Goal: Task Accomplishment & Management: Use online tool/utility

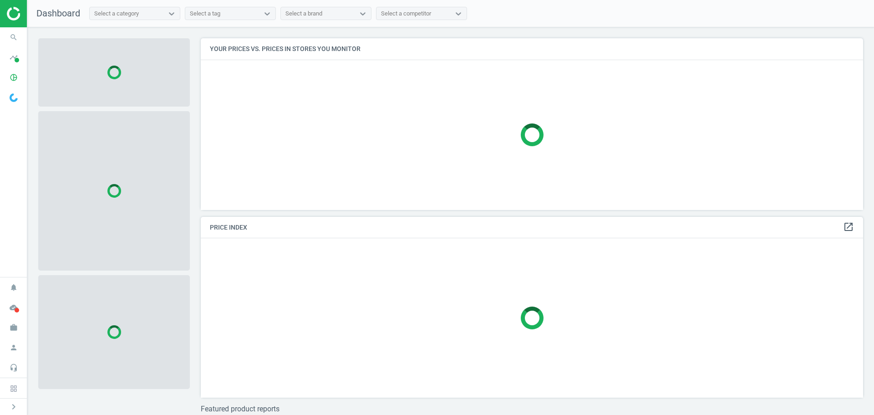
scroll to position [185, 670]
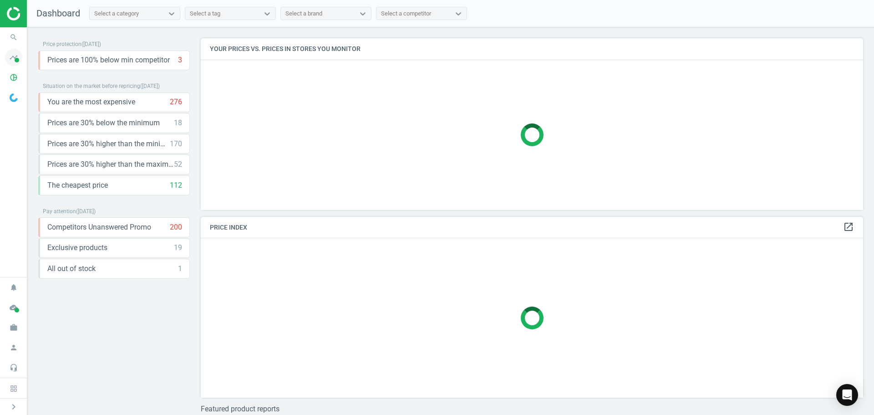
click at [15, 61] on span at bounding box center [17, 60] width 5 height 5
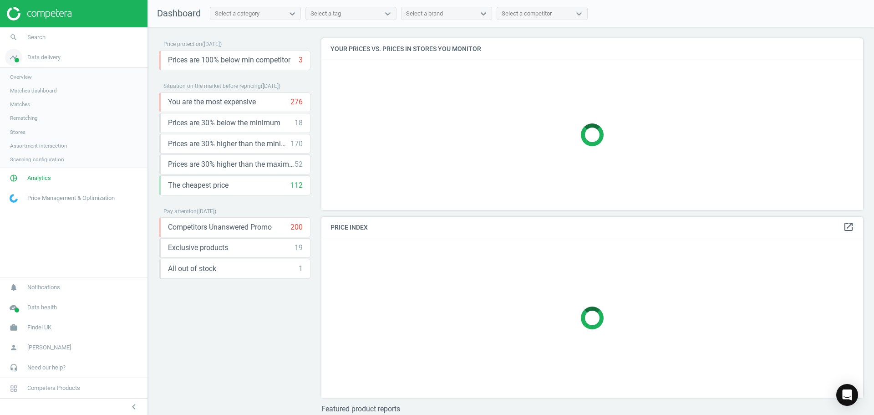
scroll to position [185, 549]
click at [38, 179] on span "Analytics" at bounding box center [39, 179] width 24 height 8
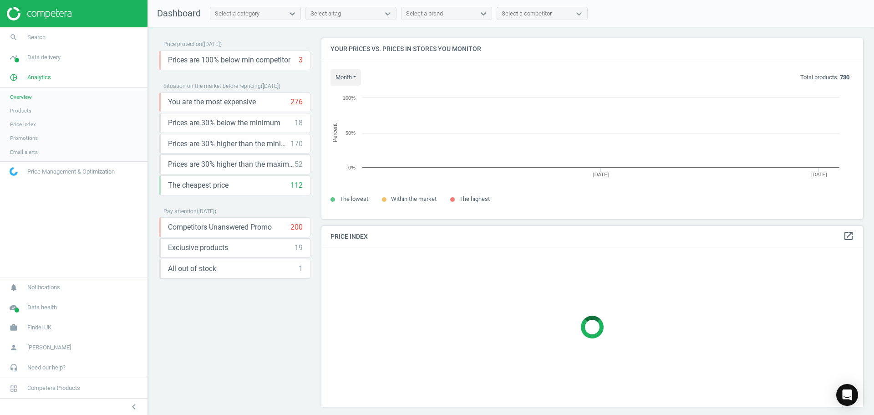
scroll to position [194, 549]
click at [20, 109] on span "Products" at bounding box center [20, 110] width 21 height 7
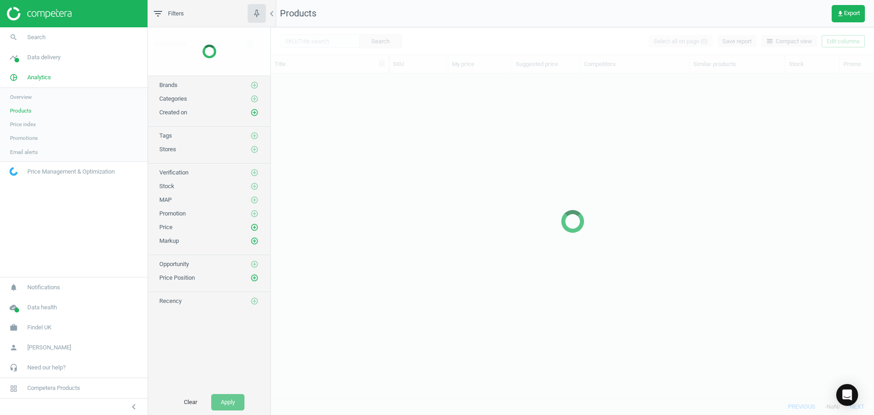
scroll to position [311, 596]
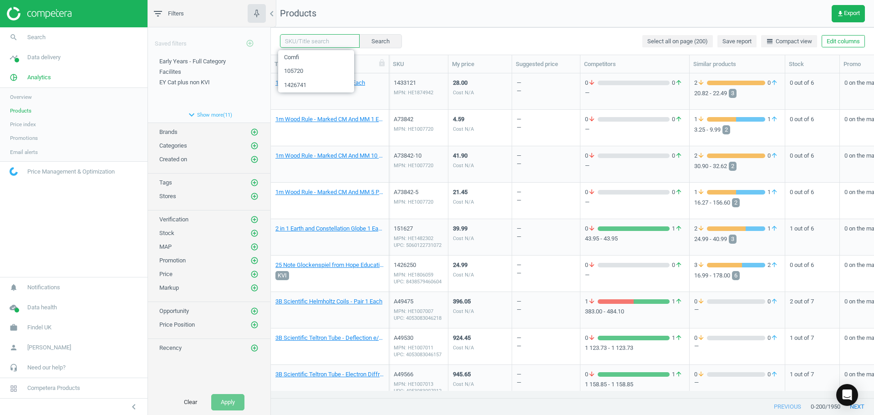
click at [329, 42] on input "text" at bounding box center [320, 41] width 80 height 14
paste input "1432012"
type input "1432012"
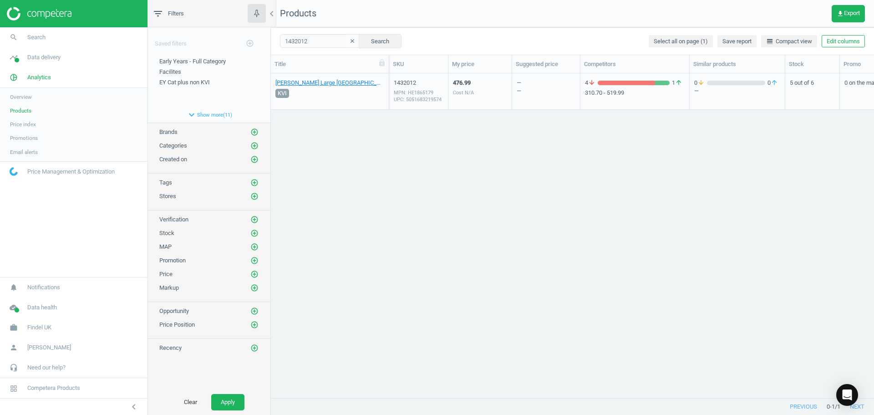
click at [430, 99] on div "MPN: HE1865179 UPC: 5051683219574" at bounding box center [419, 96] width 50 height 14
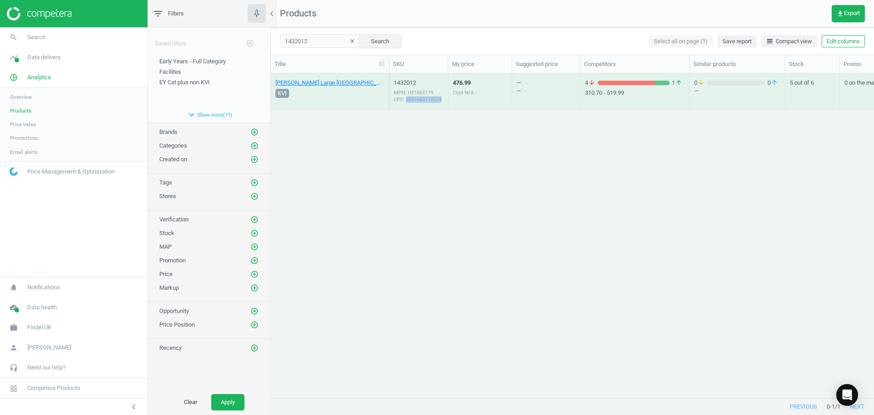
click at [430, 99] on div "MPN: HE1865179 UPC: 5051683219574" at bounding box center [419, 96] width 50 height 14
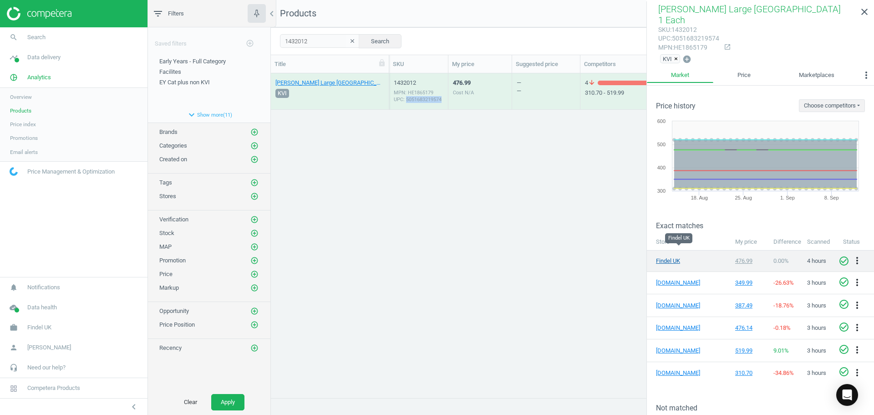
click at [674, 257] on link "Findel UK" at bounding box center [679, 261] width 46 height 8
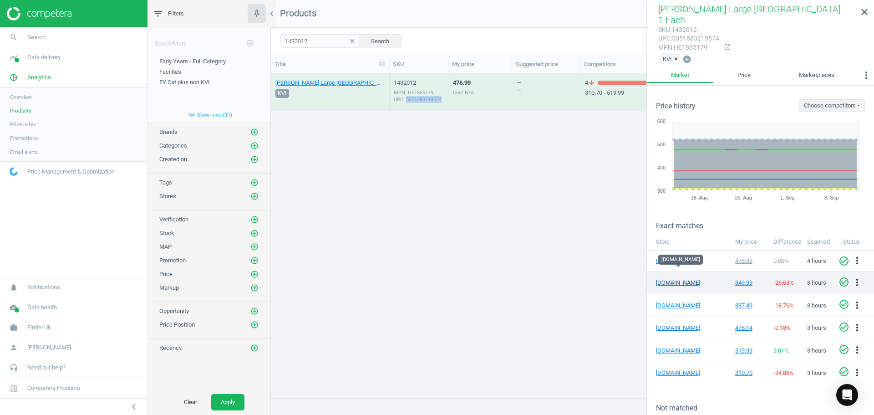
click at [680, 279] on link "[DOMAIN_NAME]" at bounding box center [679, 283] width 46 height 8
click at [852, 277] on icon "more_vert" at bounding box center [857, 282] width 11 height 11
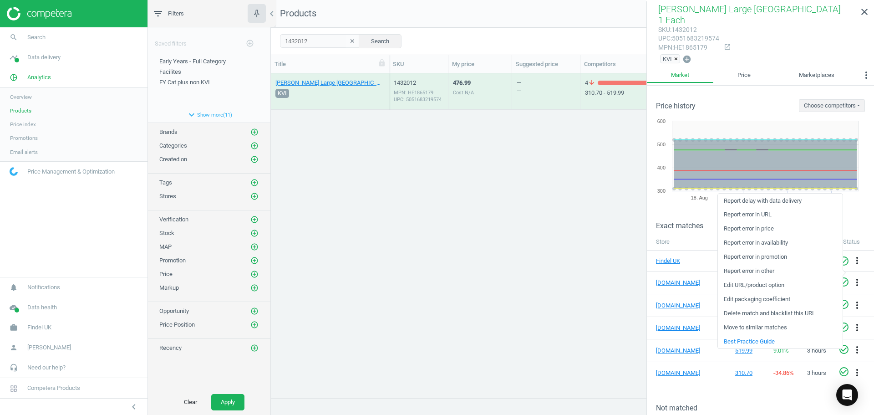
click at [766, 315] on link "Delete match and blacklist this URL" at bounding box center [780, 313] width 125 height 14
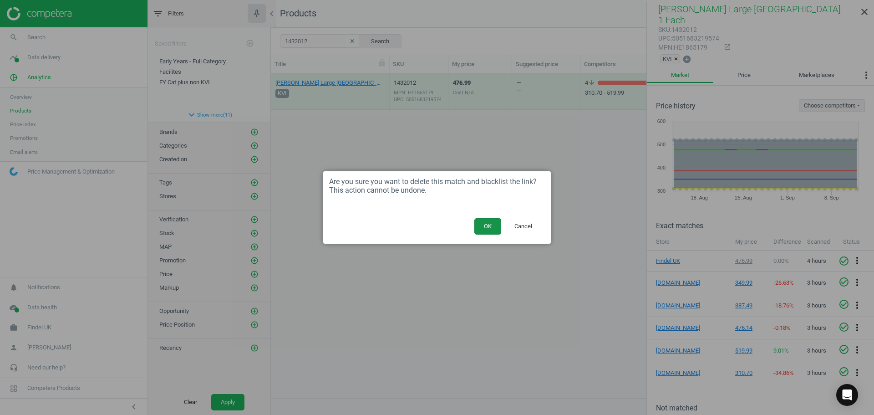
click at [484, 224] on button "OK" at bounding box center [487, 226] width 27 height 16
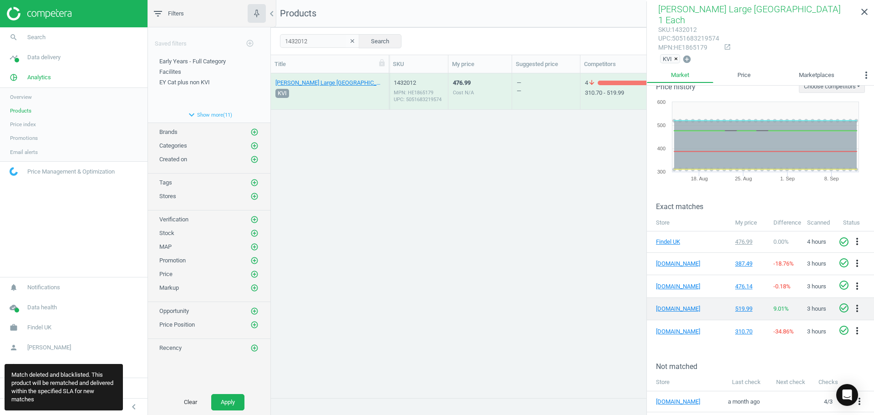
scroll to position [27, 0]
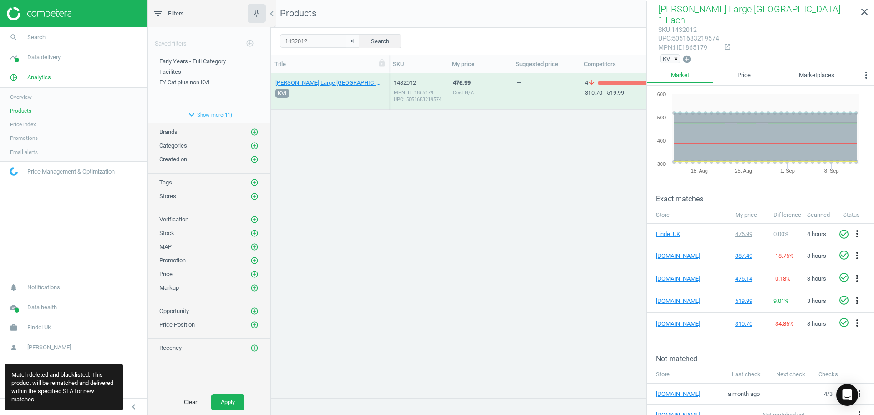
click at [537, 308] on div "[PERSON_NAME] Large Cosy Cove 1 Each KVI 1432012 MPN: HE1865179 UPC: 5051683219…" at bounding box center [572, 231] width 603 height 317
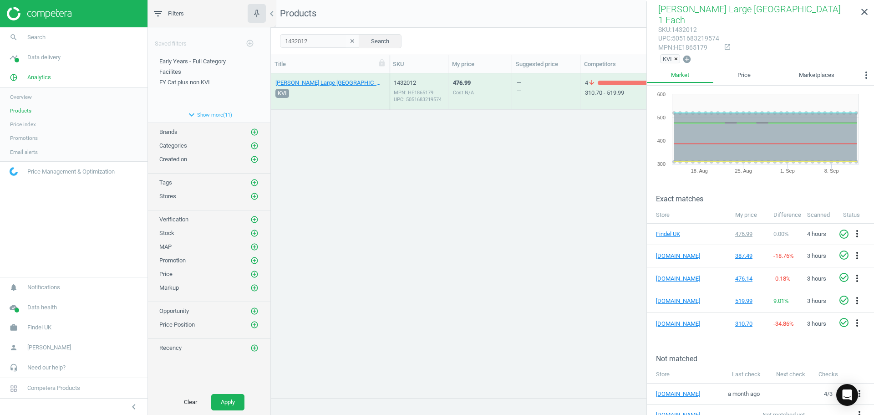
click at [483, 206] on div "[PERSON_NAME] Large Cosy Cove 1 Each KVI 1432012 MPN: HE1865179 UPC: 5051683219…" at bounding box center [572, 231] width 603 height 317
click at [38, 56] on span "Data delivery" at bounding box center [43, 57] width 33 height 8
click at [35, 92] on span "Matches dashboard" at bounding box center [33, 90] width 47 height 7
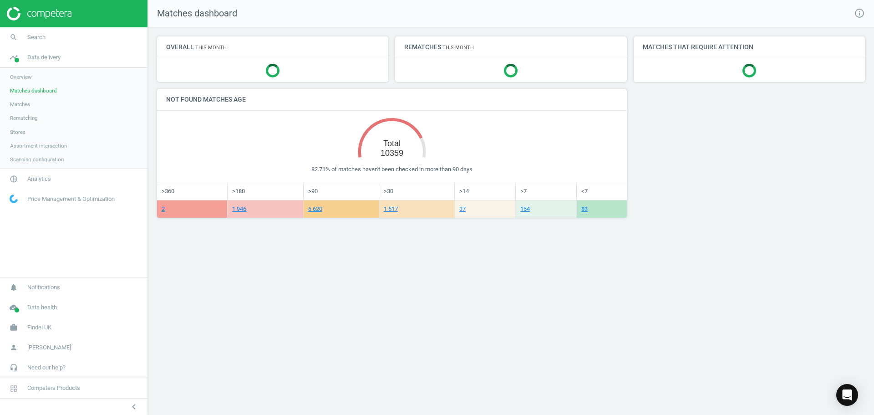
click at [25, 105] on span "Matches" at bounding box center [20, 104] width 20 height 7
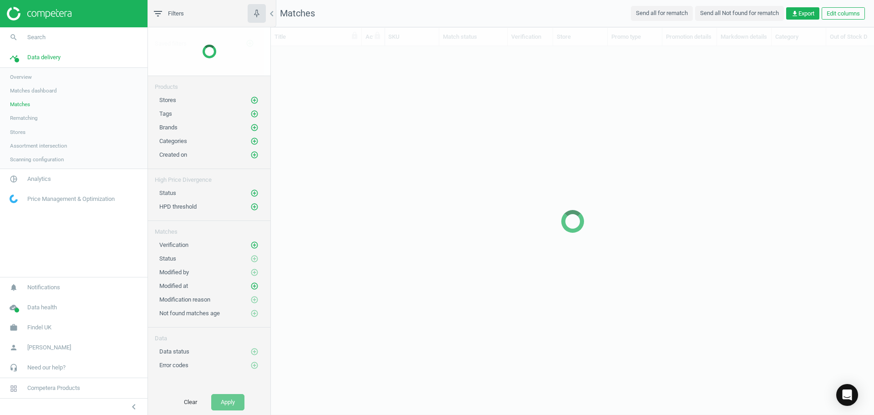
scroll to position [338, 596]
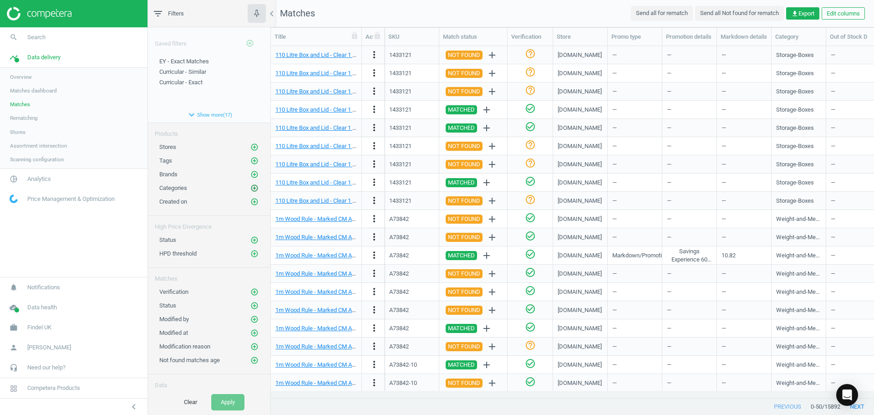
click at [250, 184] on icon "add_circle_outline" at bounding box center [254, 188] width 8 height 8
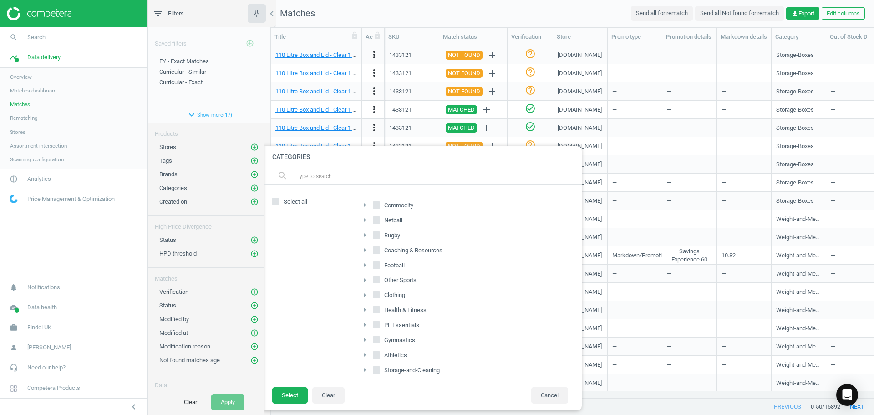
click at [364, 204] on icon "arrow_right" at bounding box center [364, 204] width 11 height 11
click at [379, 277] on input "Early-Years" at bounding box center [382, 279] width 6 height 6
checkbox input "true"
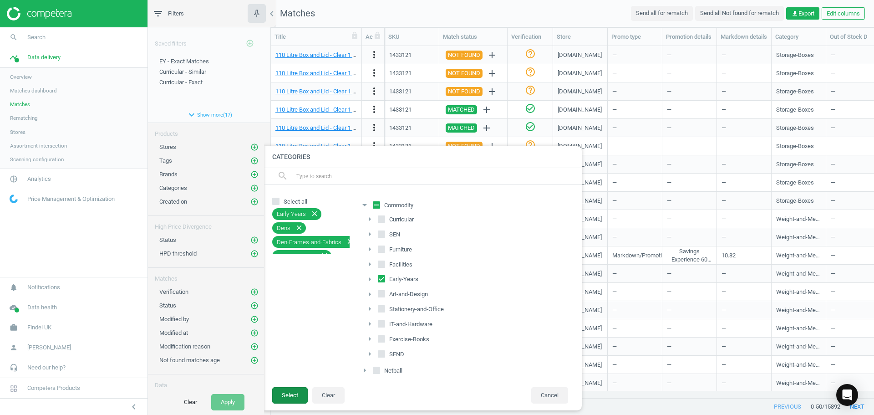
click at [286, 396] on button "Select" at bounding box center [290, 395] width 36 height 16
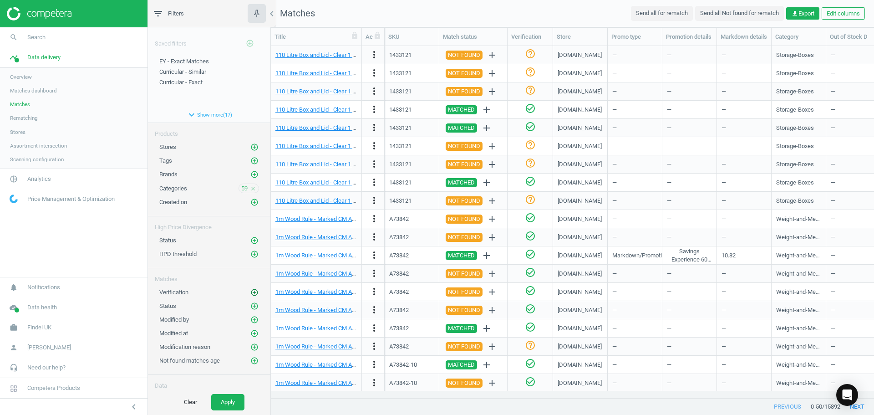
click at [250, 292] on icon "add_circle_outline" at bounding box center [254, 292] width 8 height 8
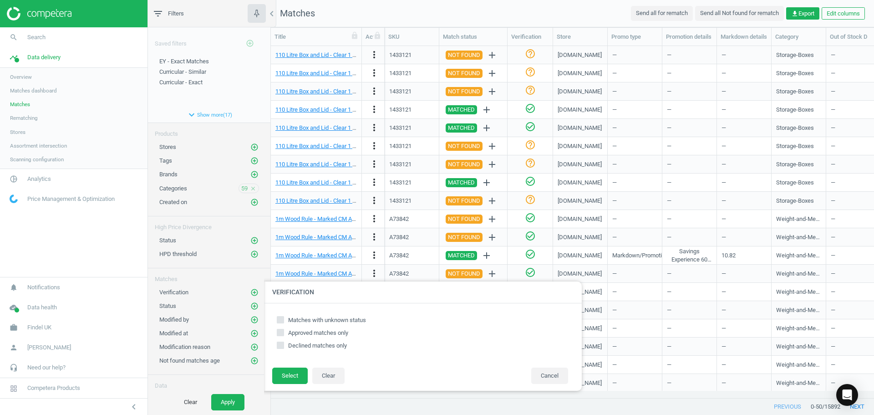
click at [284, 318] on icon at bounding box center [280, 319] width 7 height 7
click at [284, 318] on input "Matches with unknown status" at bounding box center [281, 319] width 6 height 6
checkbox input "true"
click at [286, 382] on button "Select" at bounding box center [290, 375] width 36 height 16
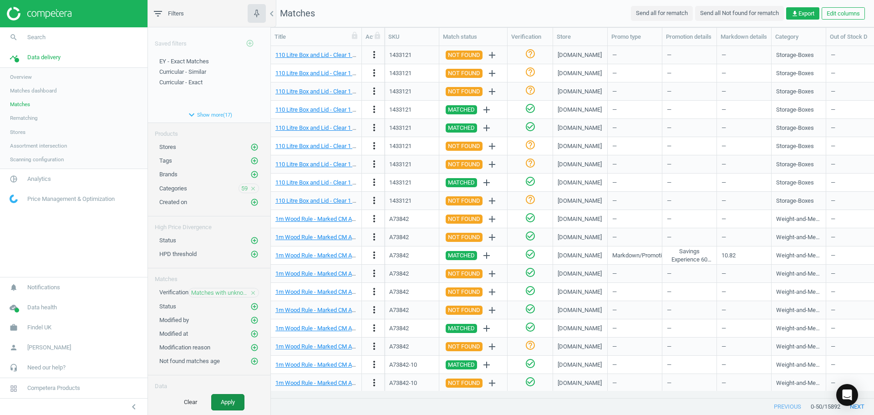
click at [220, 397] on button "Apply" at bounding box center [227, 402] width 33 height 16
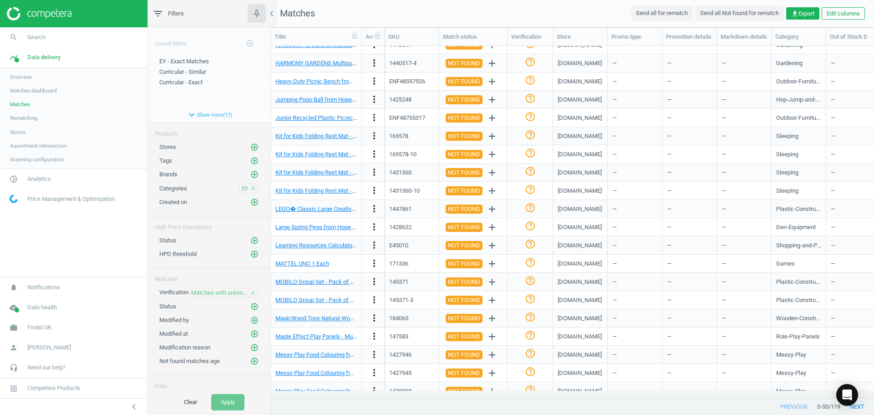
scroll to position [566, 0]
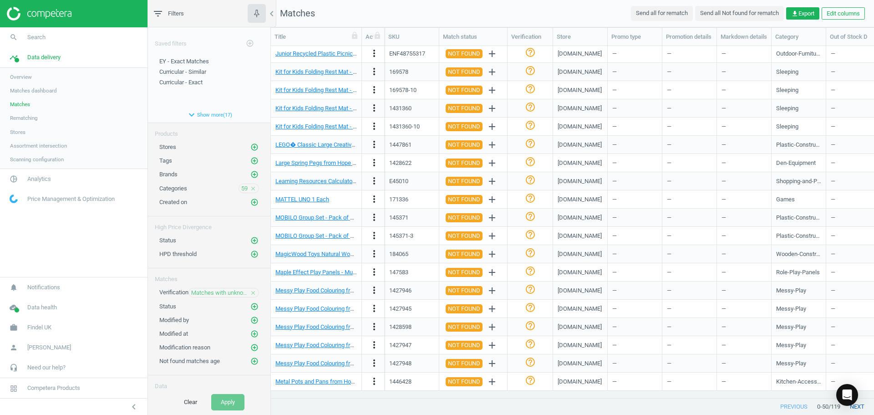
click at [861, 407] on button "next" at bounding box center [857, 406] width 34 height 16
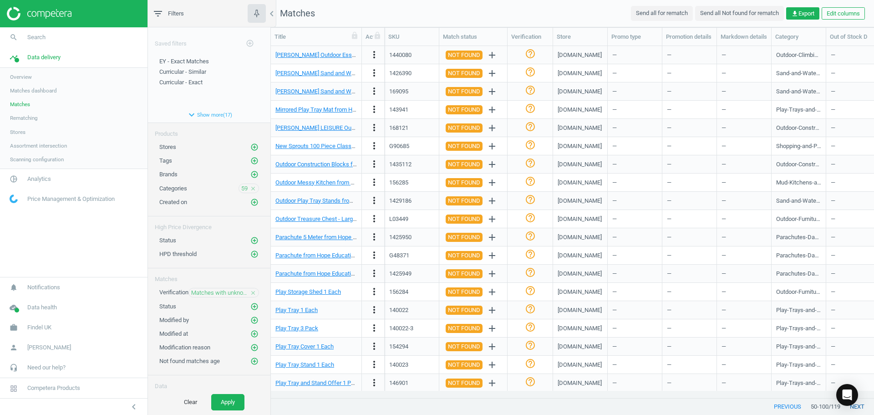
click at [866, 406] on button "next" at bounding box center [857, 406] width 34 height 16
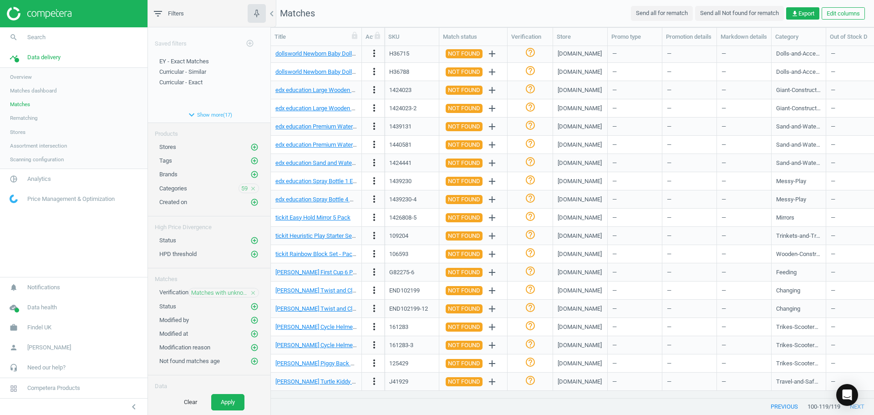
click at [250, 290] on icon "close" at bounding box center [253, 293] width 6 height 6
click at [250, 304] on icon "add_circle_outline" at bounding box center [254, 306] width 8 height 8
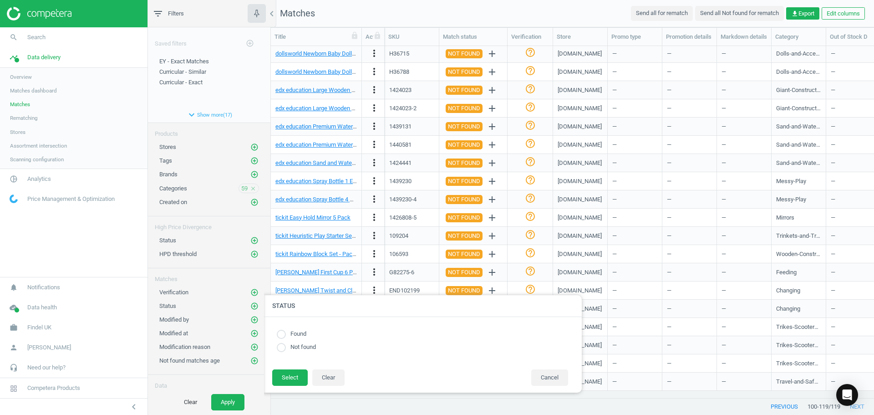
click at [297, 336] on label "Found" at bounding box center [296, 334] width 20 height 9
click at [283, 333] on input "radio" at bounding box center [281, 334] width 9 height 9
radio input "true"
click at [290, 378] on button "Select" at bounding box center [290, 377] width 36 height 16
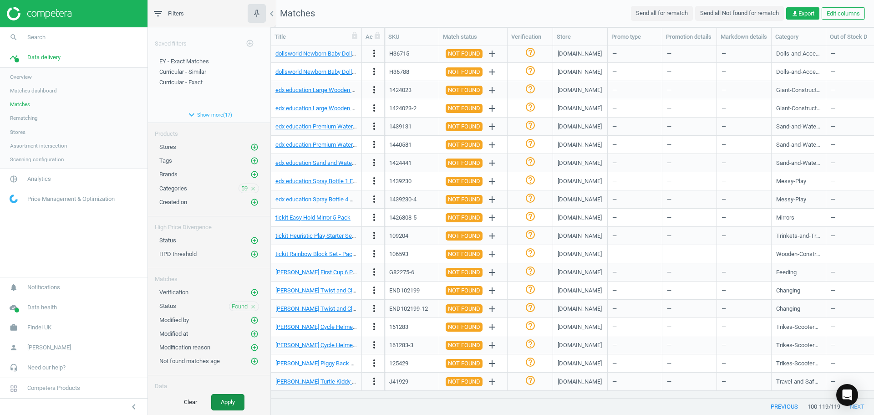
click at [232, 399] on button "Apply" at bounding box center [227, 402] width 33 height 16
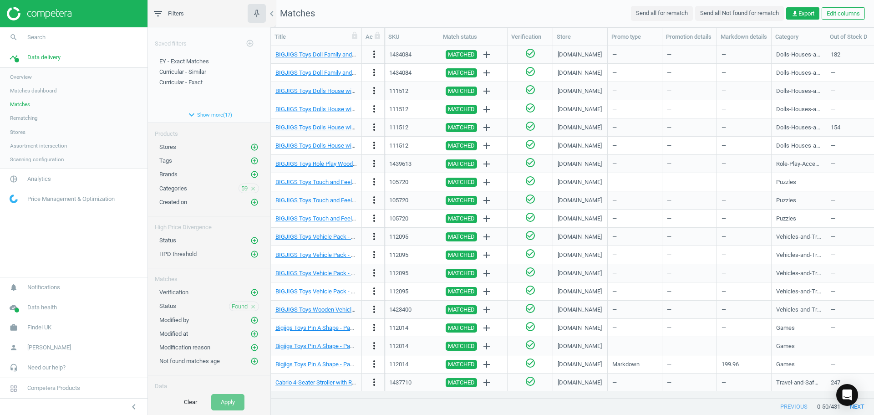
scroll to position [566, 0]
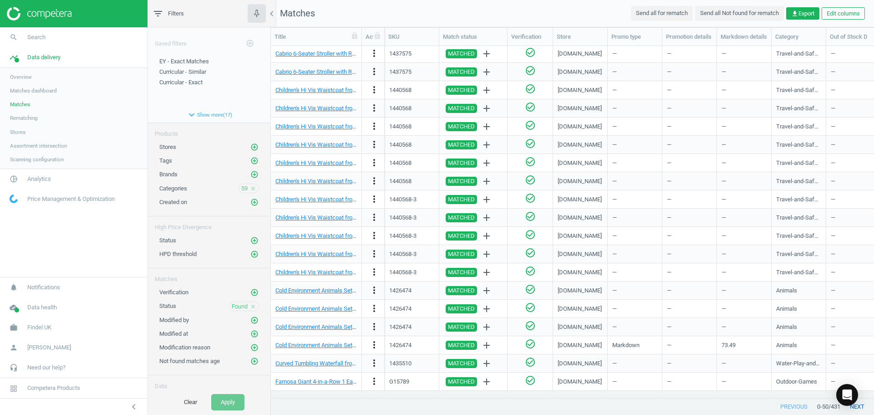
click at [863, 408] on button "next" at bounding box center [857, 406] width 34 height 16
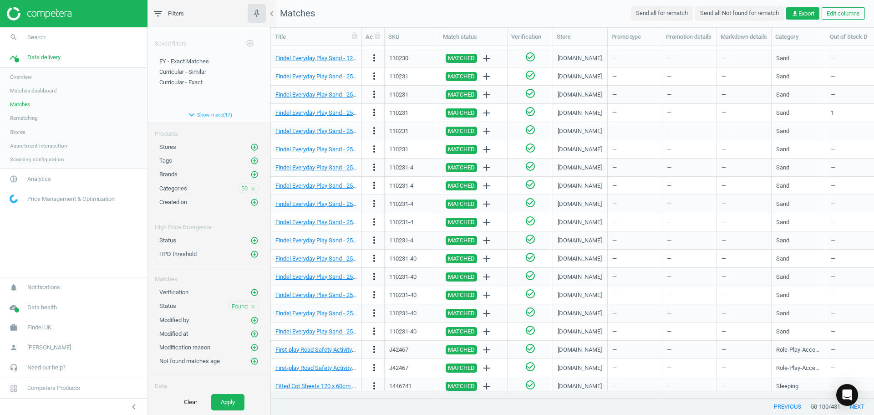
scroll to position [566, 0]
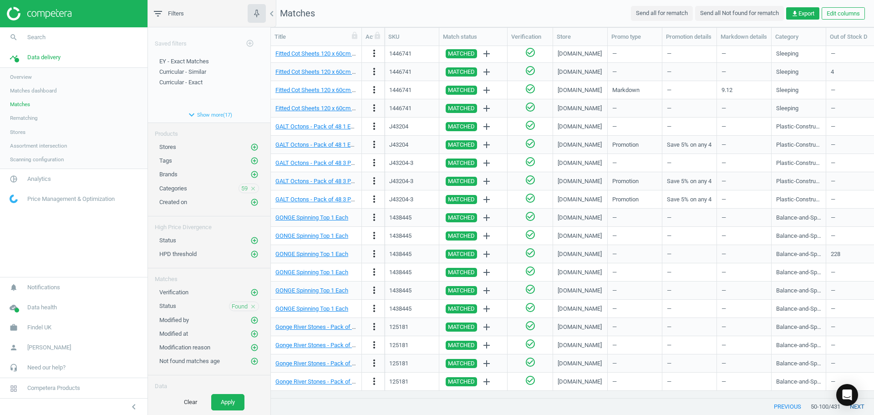
click at [863, 408] on button "next" at bounding box center [857, 406] width 34 height 16
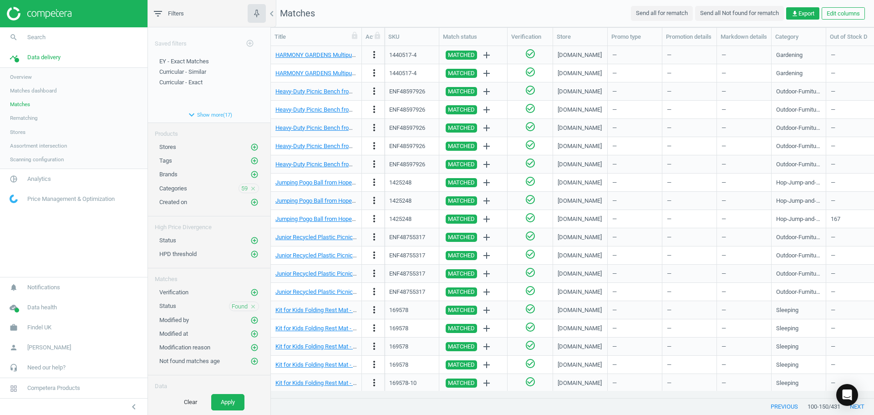
scroll to position [566, 0]
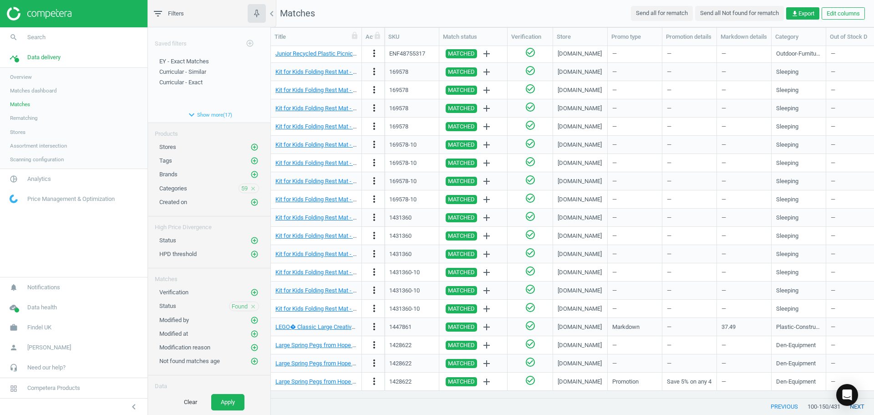
click at [860, 406] on button "next" at bounding box center [857, 406] width 34 height 16
